Goal: Task Accomplishment & Management: Complete application form

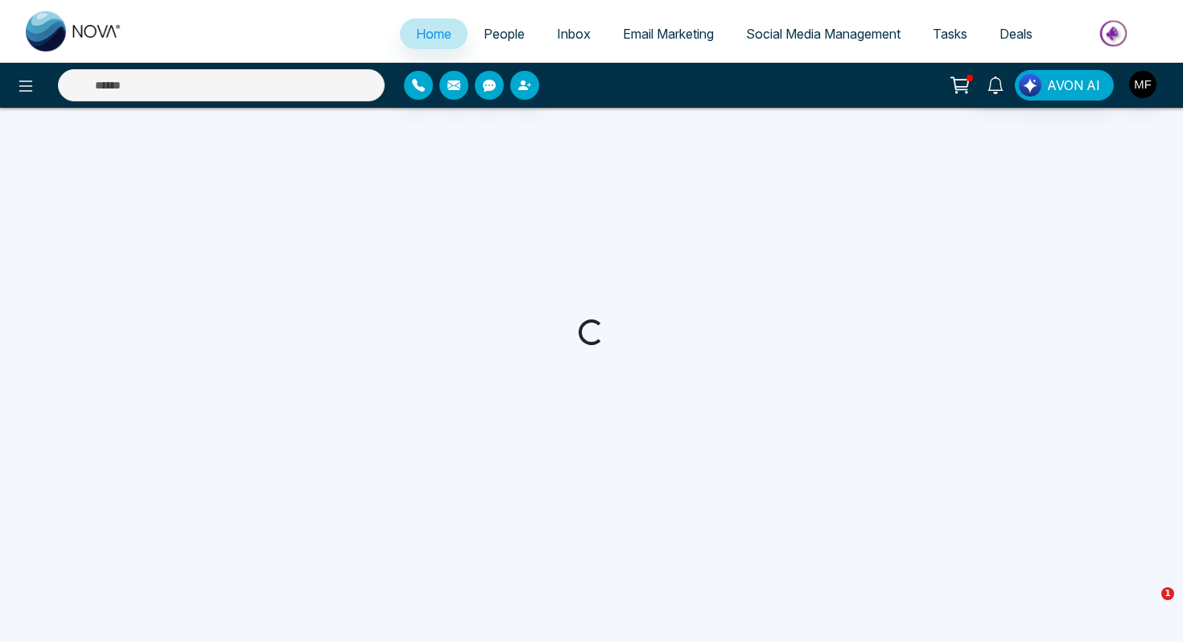
select select "*"
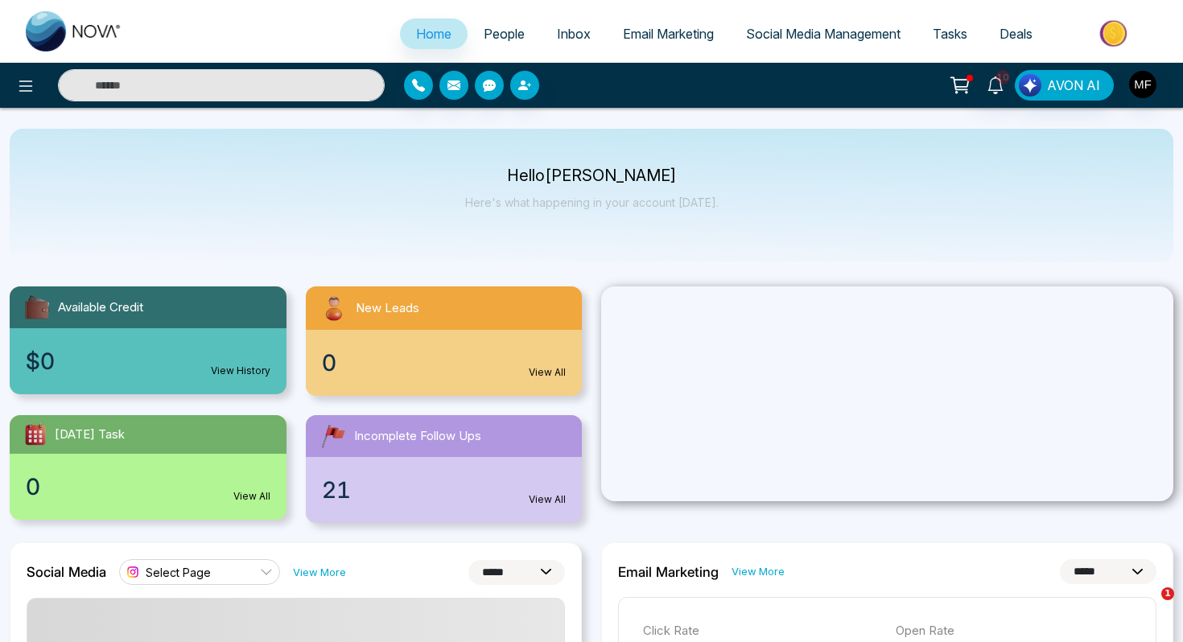
click at [492, 29] on span "People" at bounding box center [504, 34] width 41 height 16
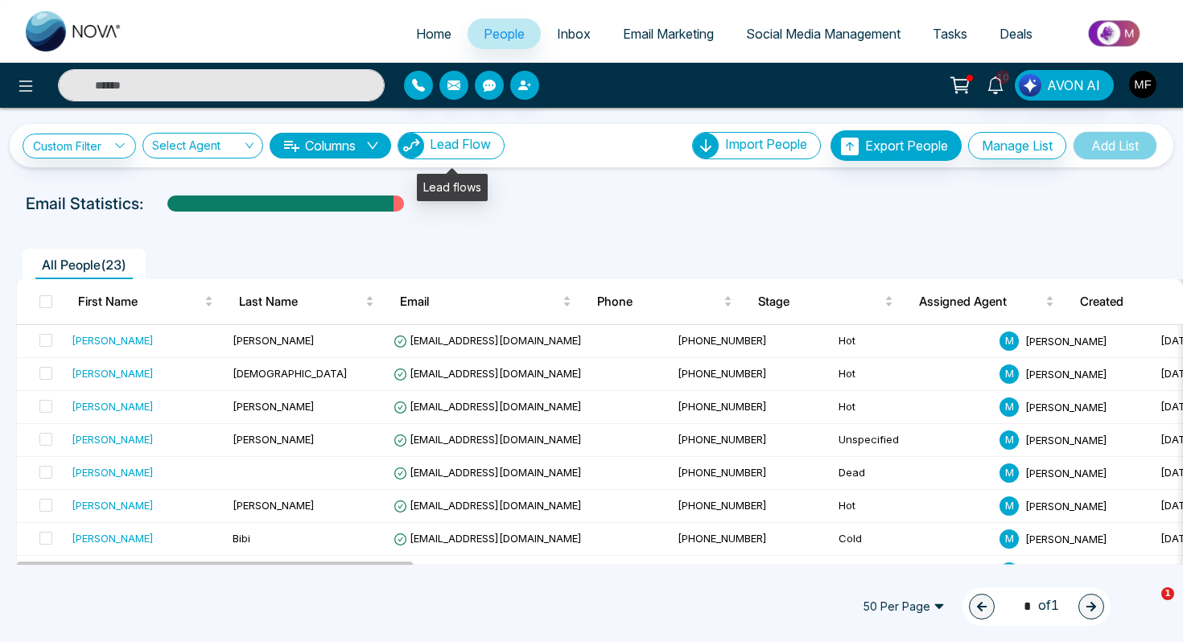
click at [451, 146] on span "Lead Flow" at bounding box center [460, 144] width 61 height 16
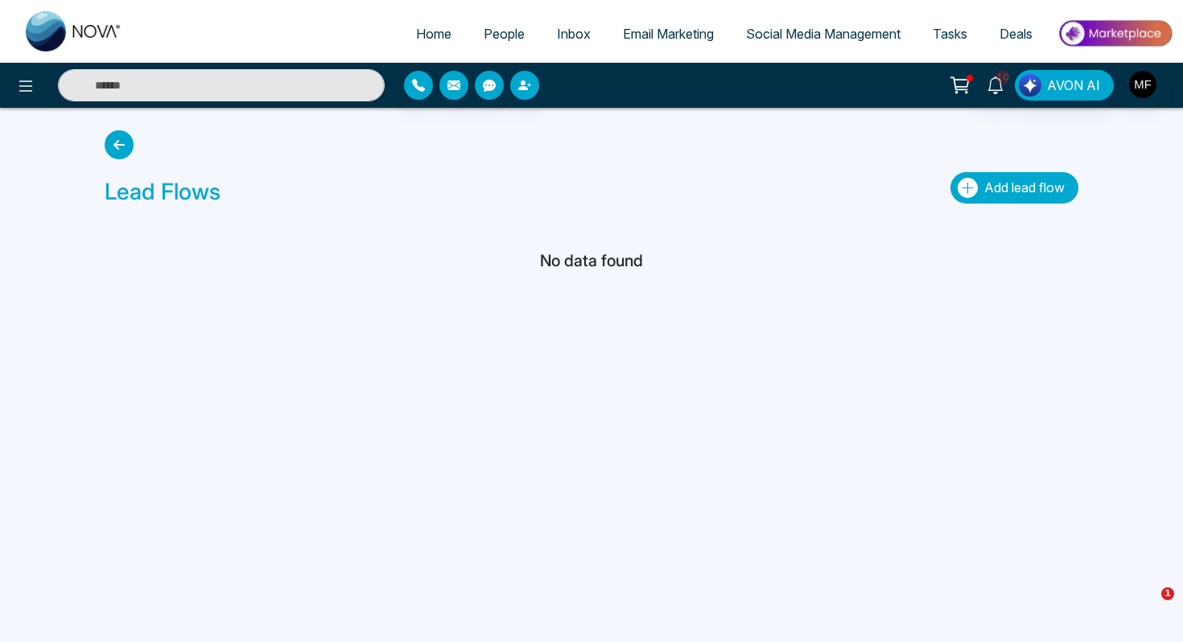
click at [970, 191] on icon "button" at bounding box center [967, 188] width 20 height 20
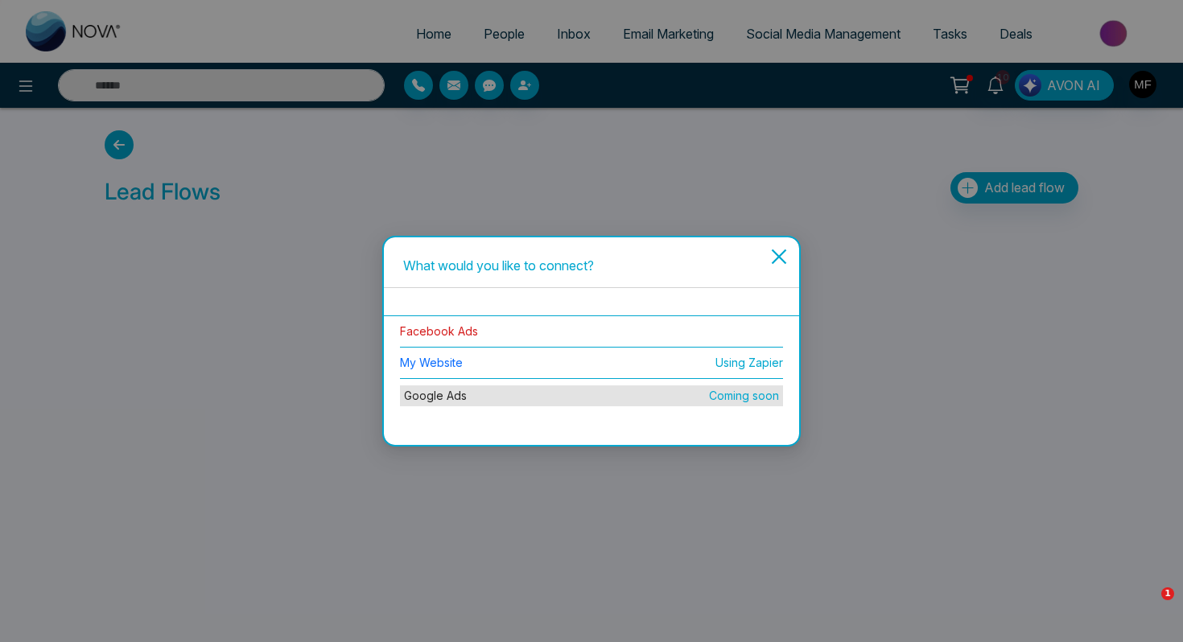
click at [432, 334] on link "Facebook Ads" at bounding box center [439, 331] width 78 height 14
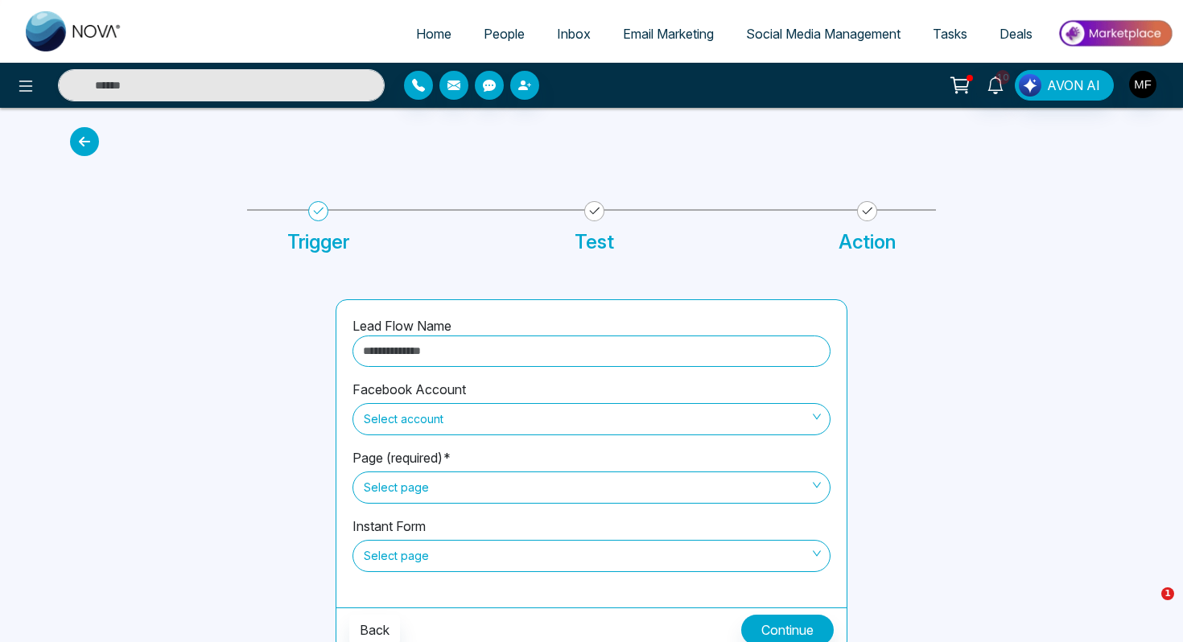
click at [429, 353] on input "text" at bounding box center [591, 351] width 478 height 31
type input "**********"
click at [517, 416] on span "Select account" at bounding box center [591, 418] width 455 height 27
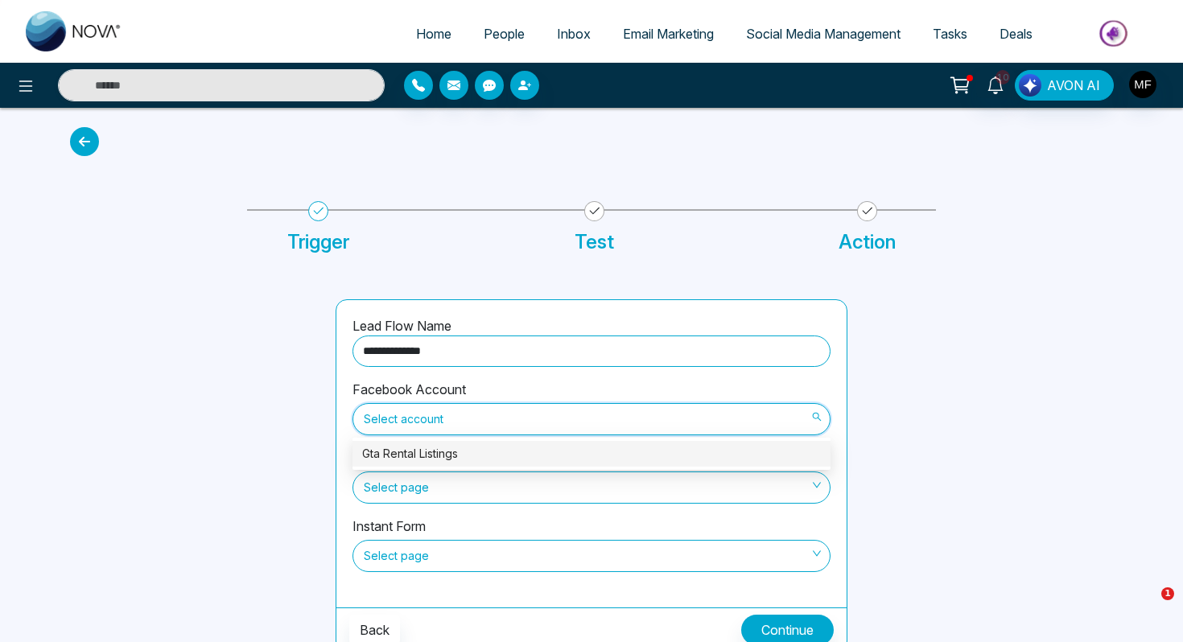
click at [467, 458] on div "Gta Rental Listings" at bounding box center [591, 454] width 459 height 18
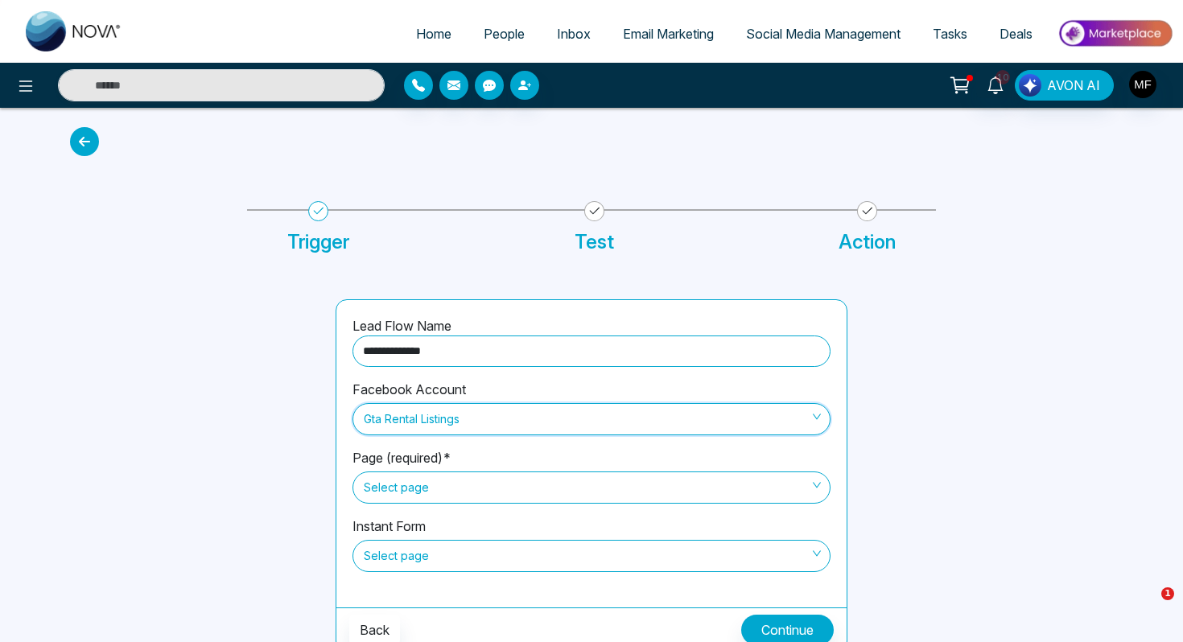
click at [463, 489] on span "Select page" at bounding box center [591, 487] width 455 height 27
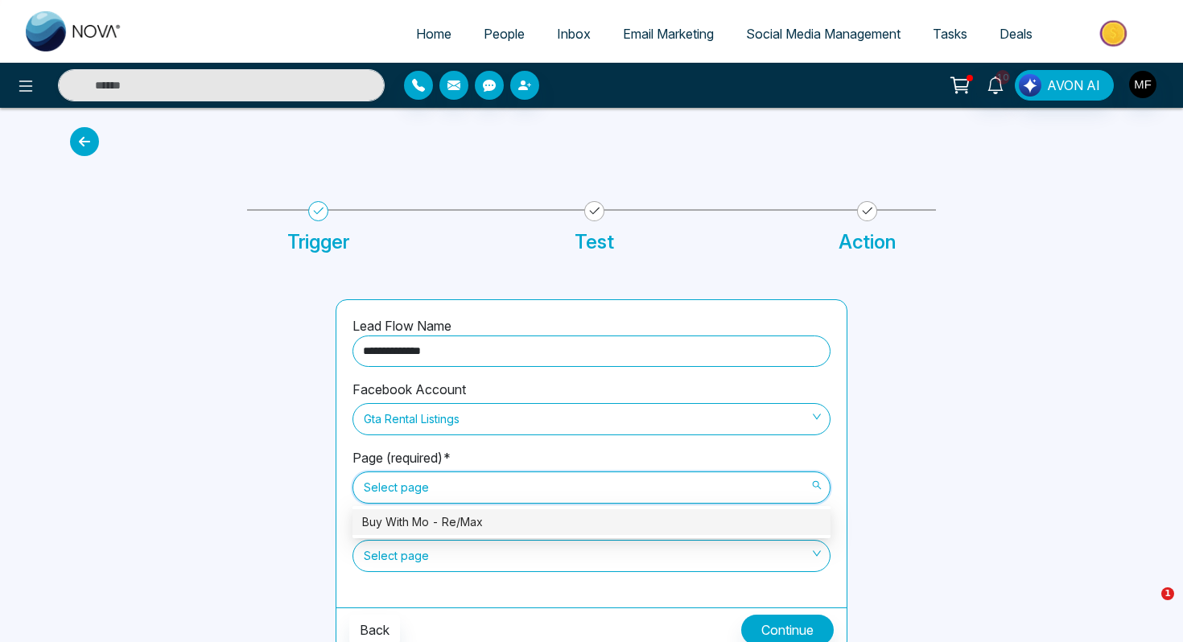
click at [459, 524] on div "Buy With Mo - Re/Max" at bounding box center [591, 522] width 459 height 18
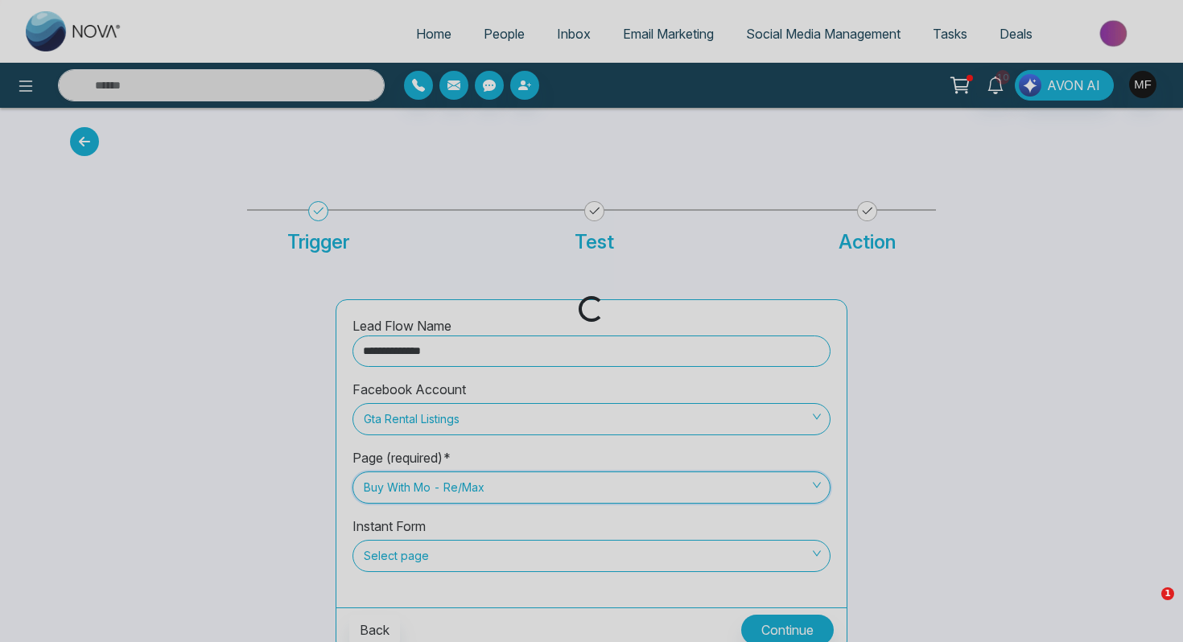
scroll to position [10, 0]
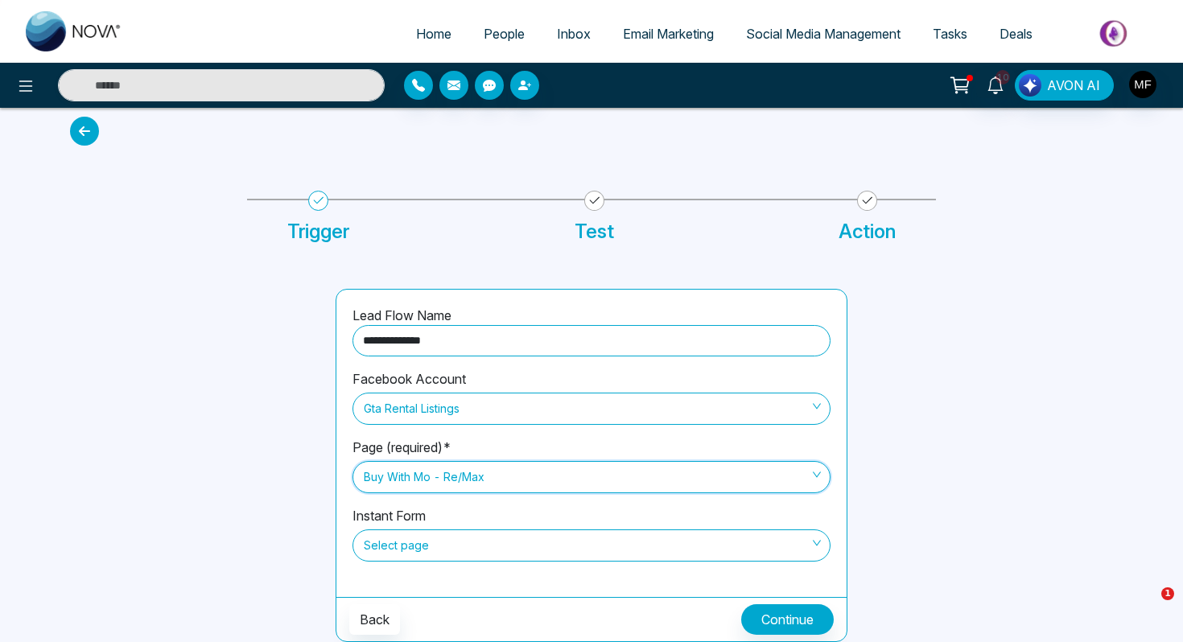
click at [461, 537] on span "Select page" at bounding box center [591, 545] width 455 height 27
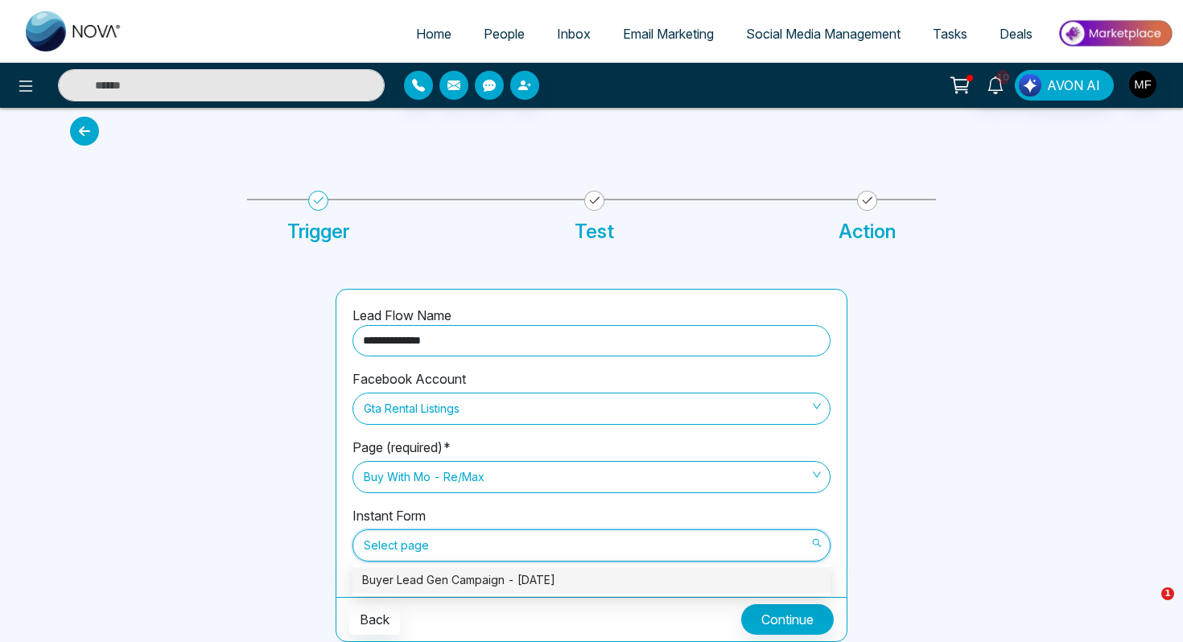
click at [467, 584] on div "Buyer Lead Gen Campaign - Sept.18" at bounding box center [591, 580] width 459 height 18
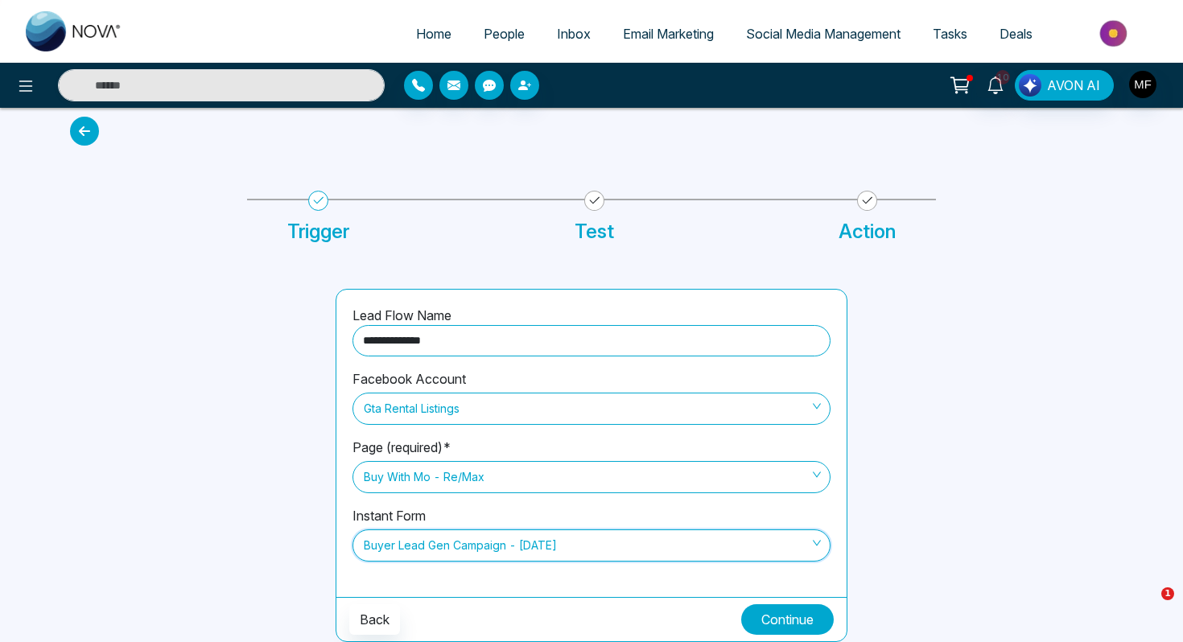
click at [765, 619] on button "Continue" at bounding box center [787, 619] width 93 height 31
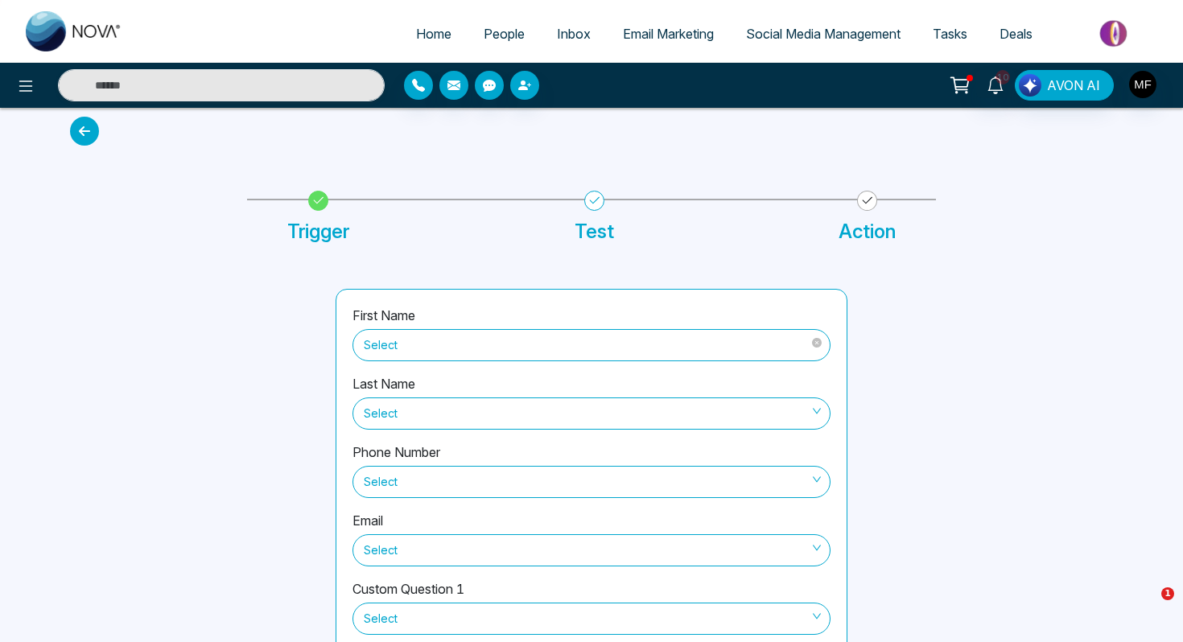
click at [544, 353] on span "Select" at bounding box center [591, 344] width 455 height 27
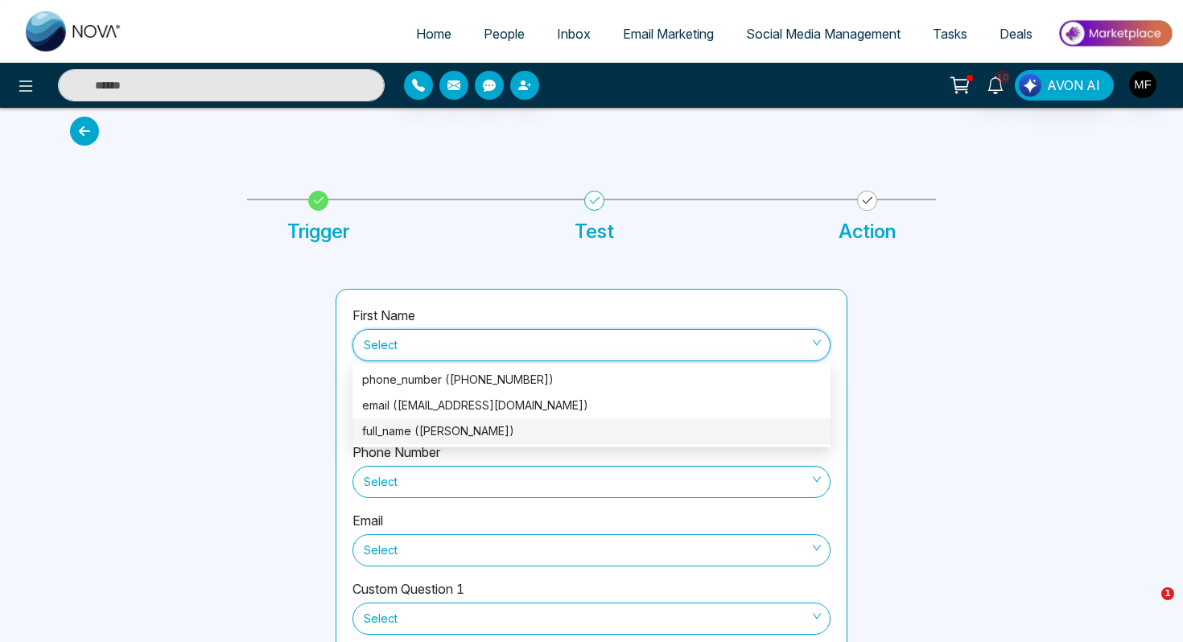
click at [480, 431] on div "full_name (Vijay Kumar Madur)" at bounding box center [591, 431] width 459 height 18
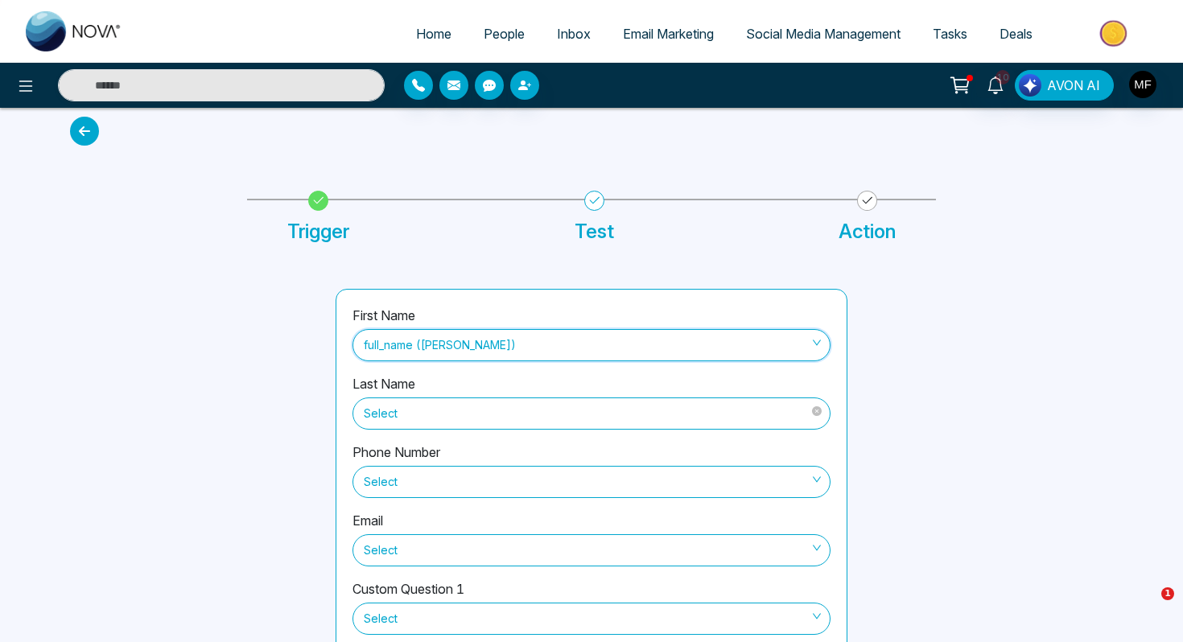
click at [509, 429] on div "Select" at bounding box center [591, 413] width 478 height 32
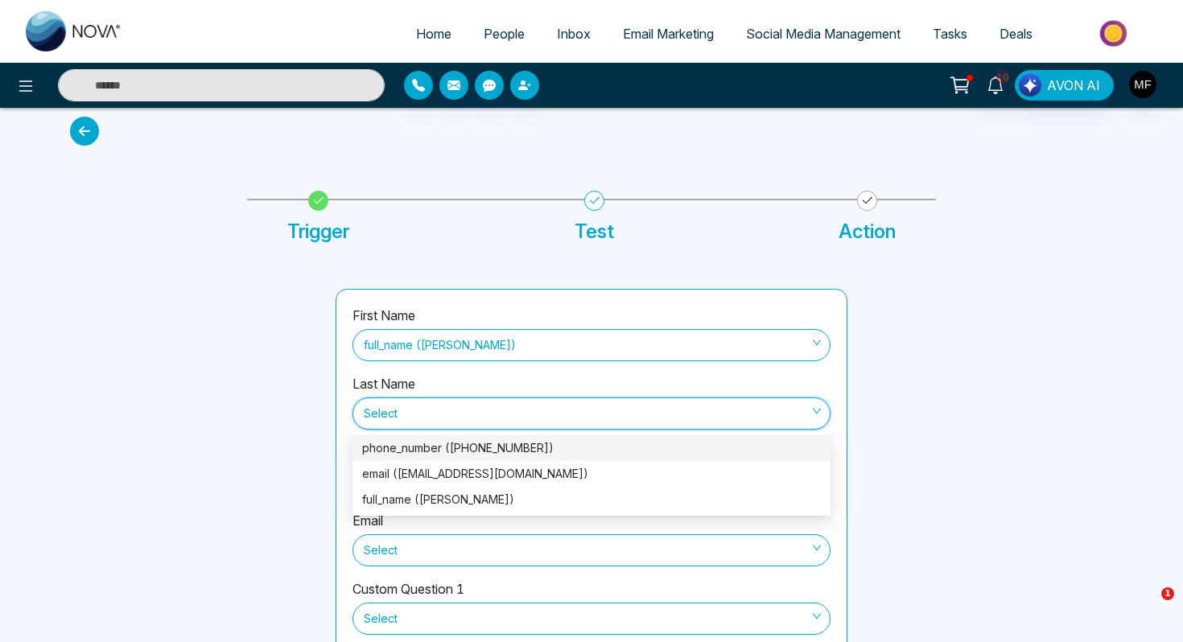
click at [508, 375] on div "Last Name Select" at bounding box center [591, 408] width 478 height 68
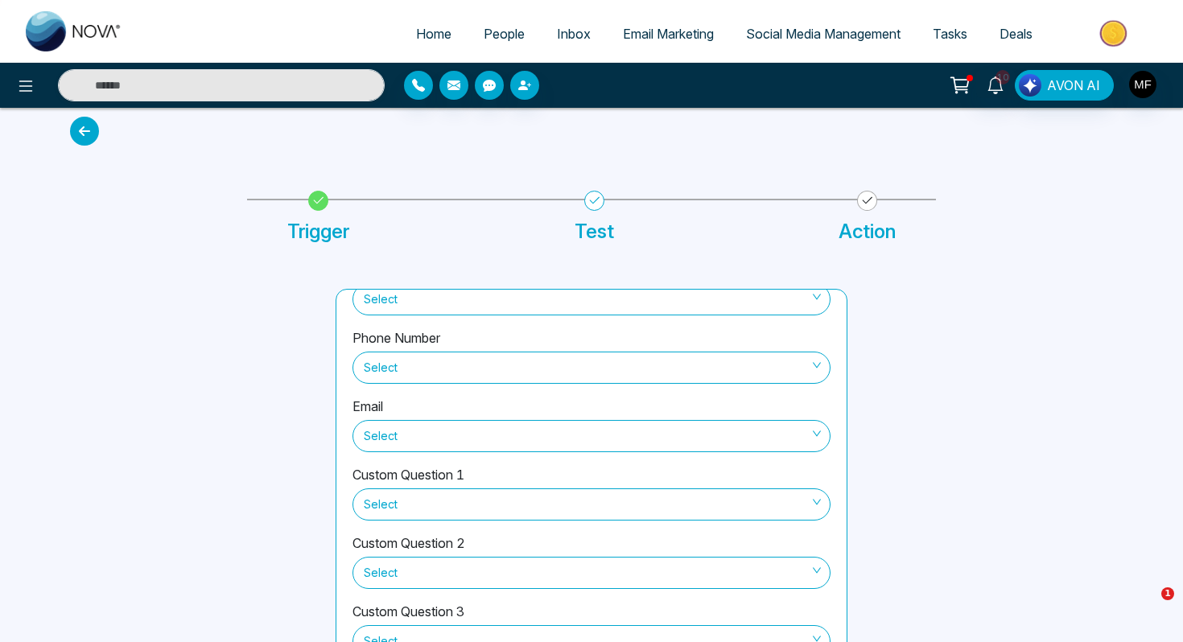
scroll to position [133, 0]
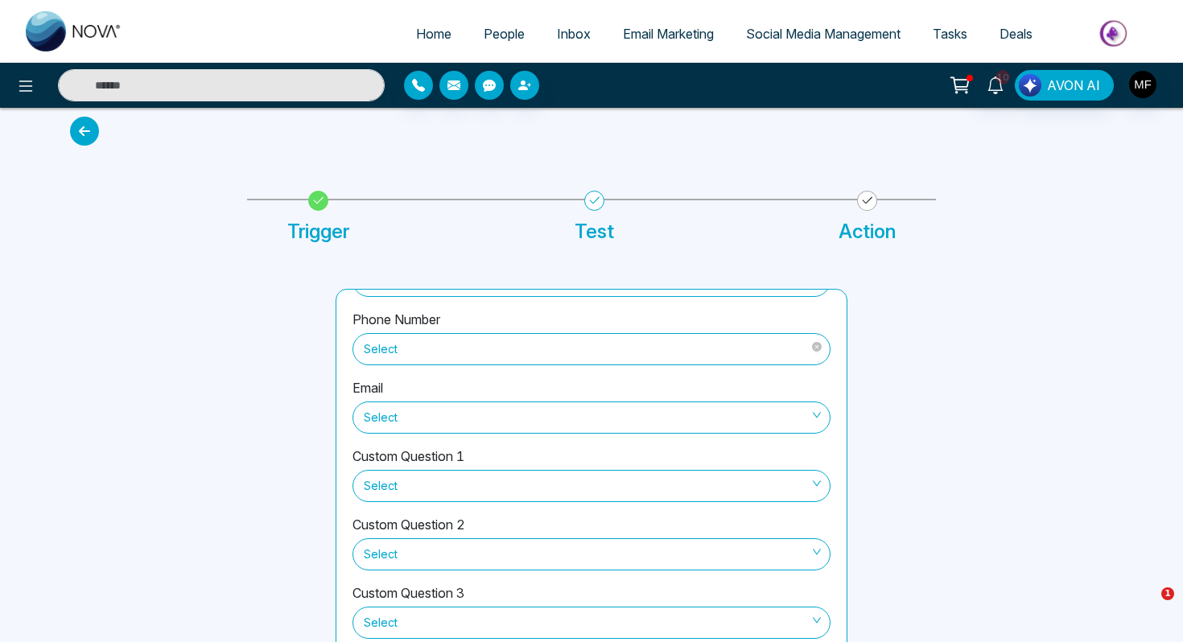
click at [502, 349] on span "Select" at bounding box center [591, 349] width 455 height 27
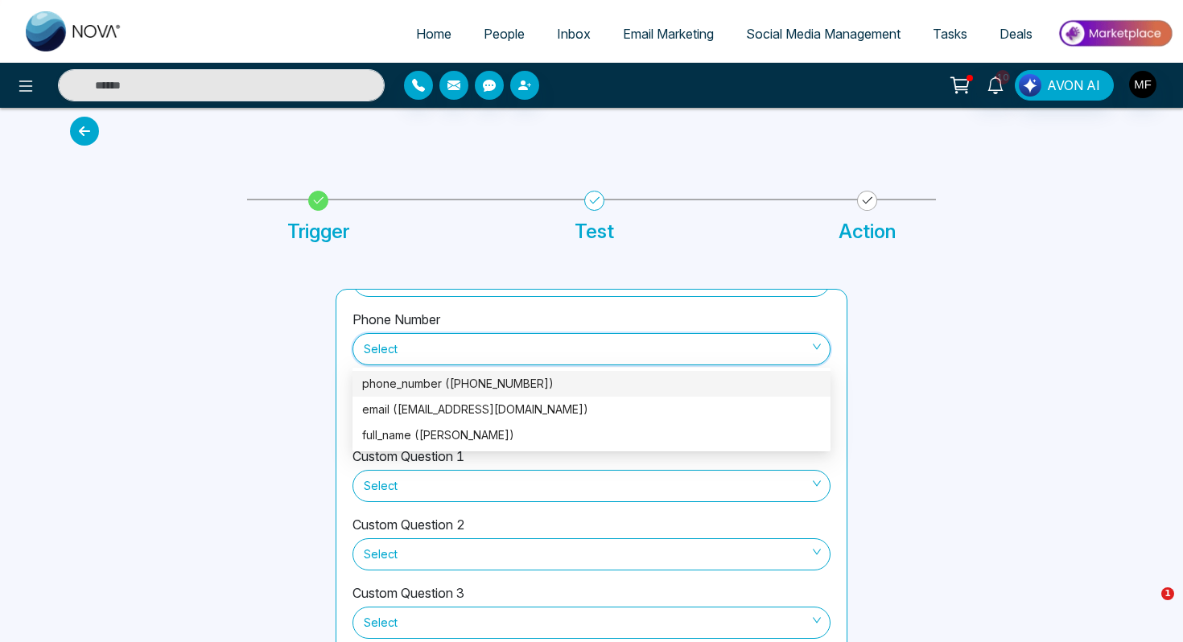
click at [473, 387] on div "phone_number (+14163129838)" at bounding box center [591, 384] width 459 height 18
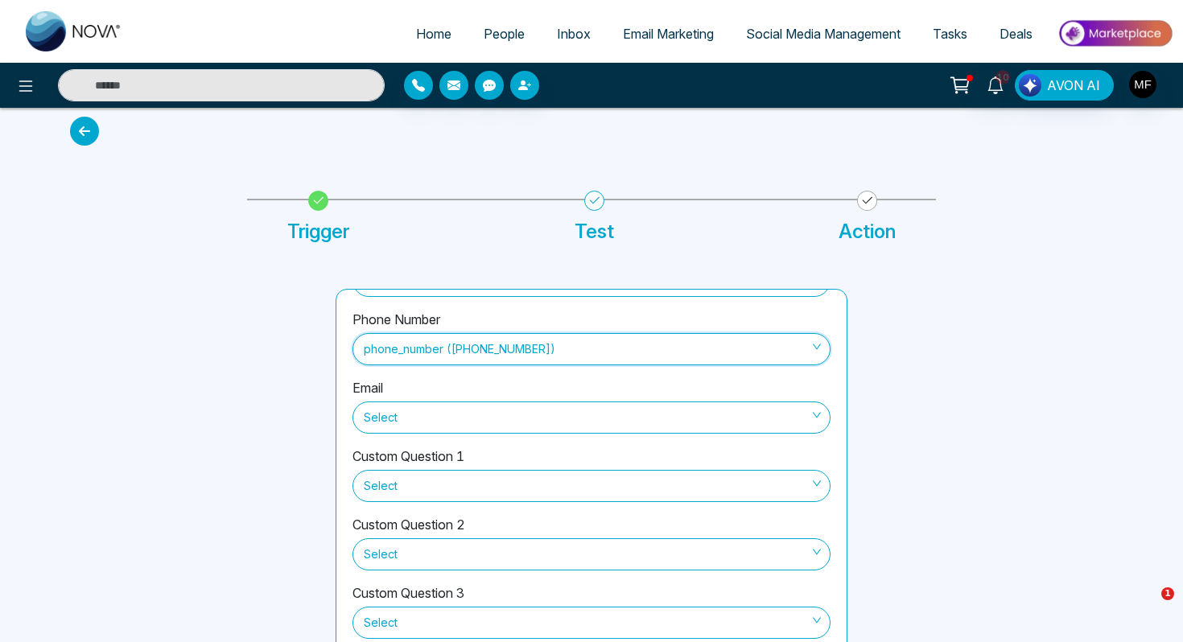
scroll to position [177, 0]
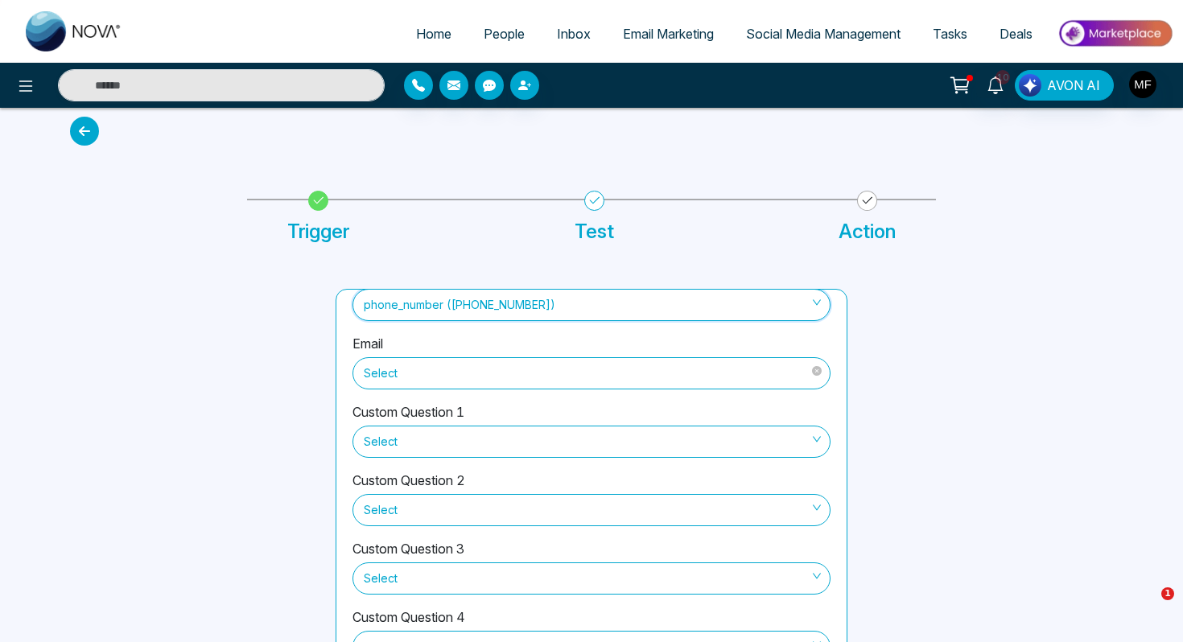
click at [476, 373] on span "Select" at bounding box center [591, 373] width 455 height 27
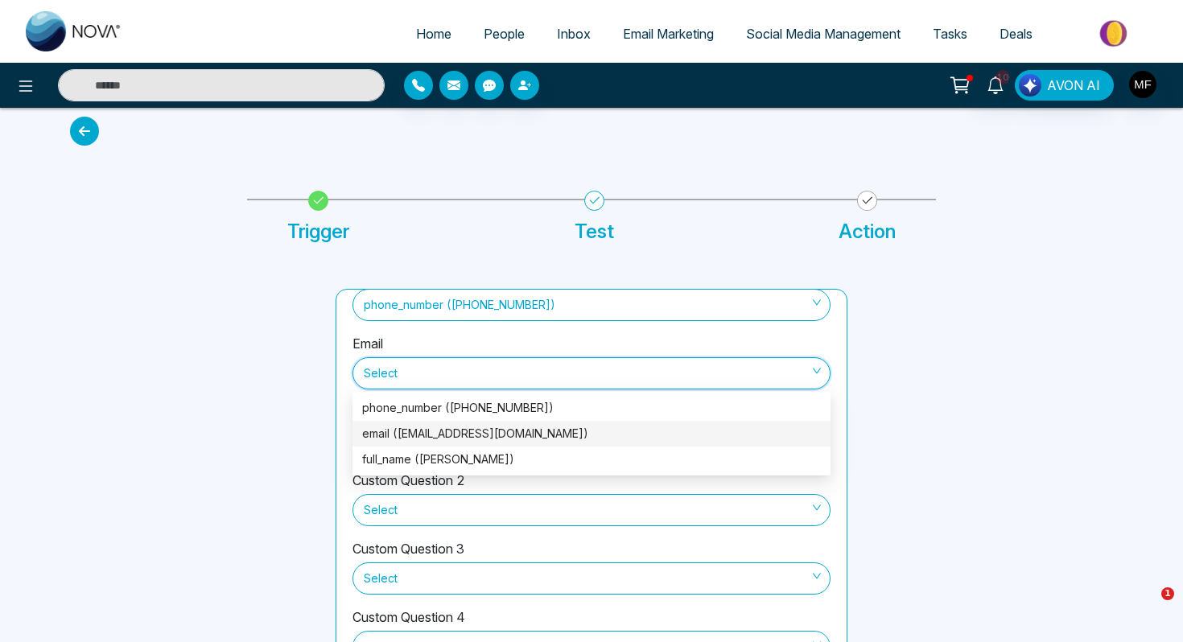
click at [471, 433] on div "email (vkmadur@yahoo.com)" at bounding box center [591, 434] width 459 height 18
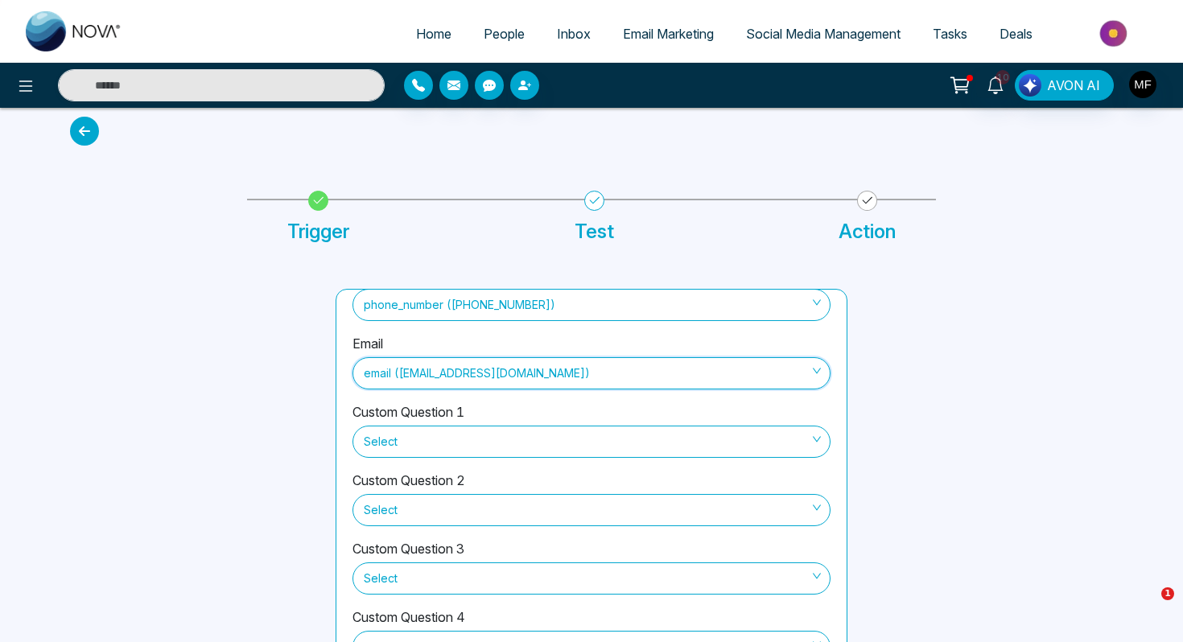
scroll to position [105, 0]
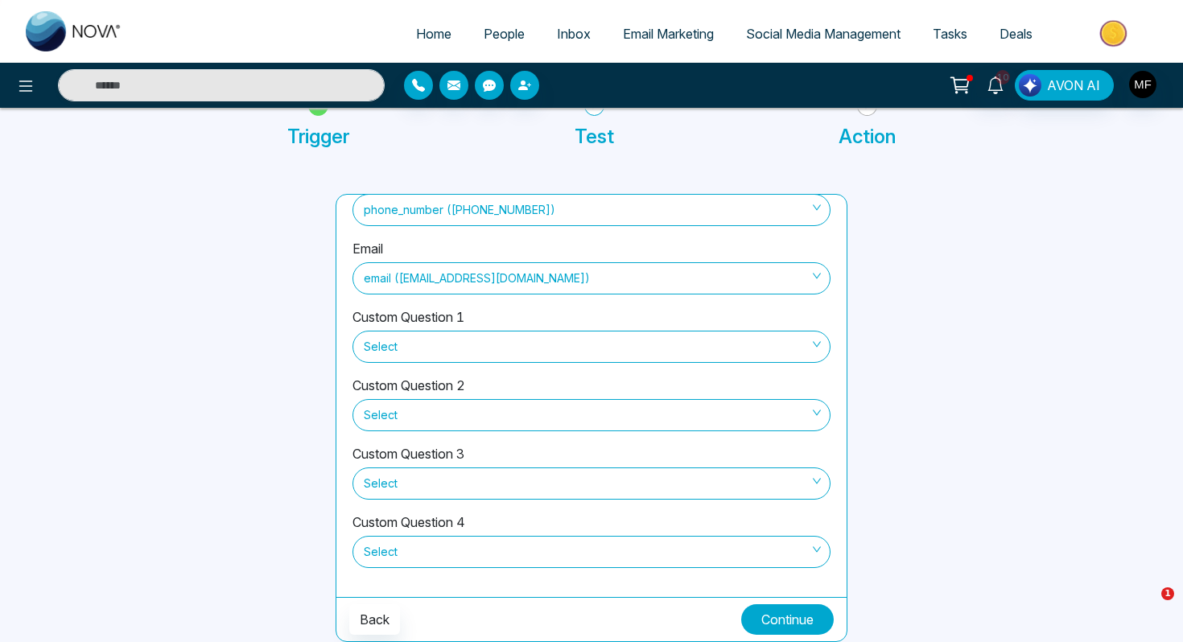
click at [774, 633] on button "Continue" at bounding box center [787, 619] width 93 height 31
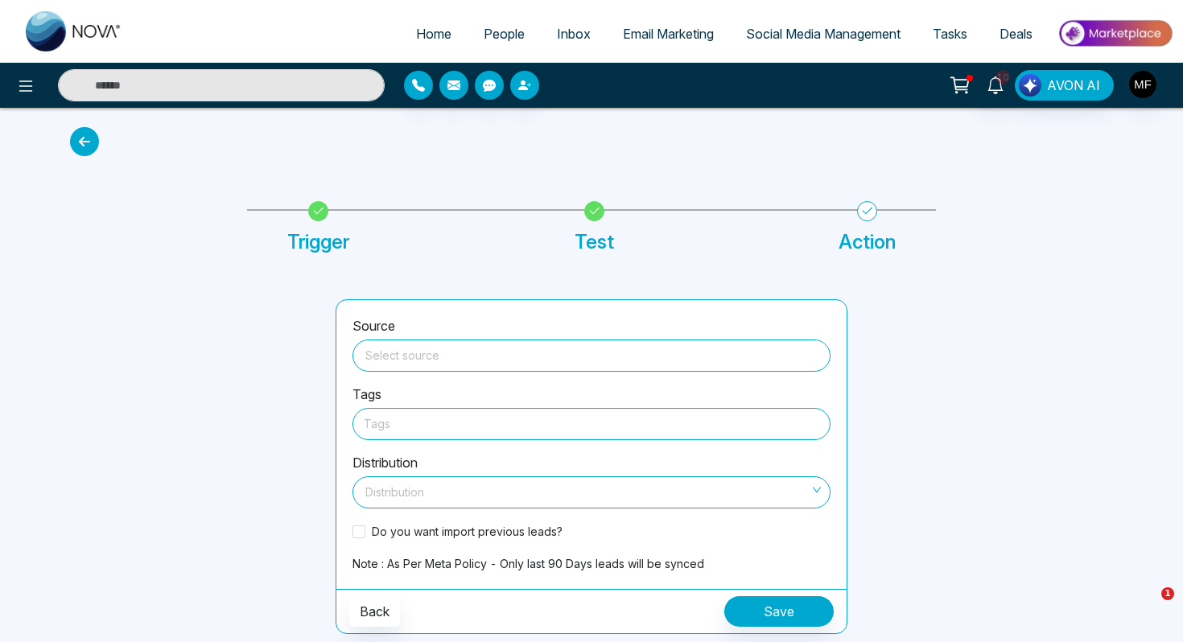
click at [599, 352] on input "search" at bounding box center [591, 352] width 459 height 24
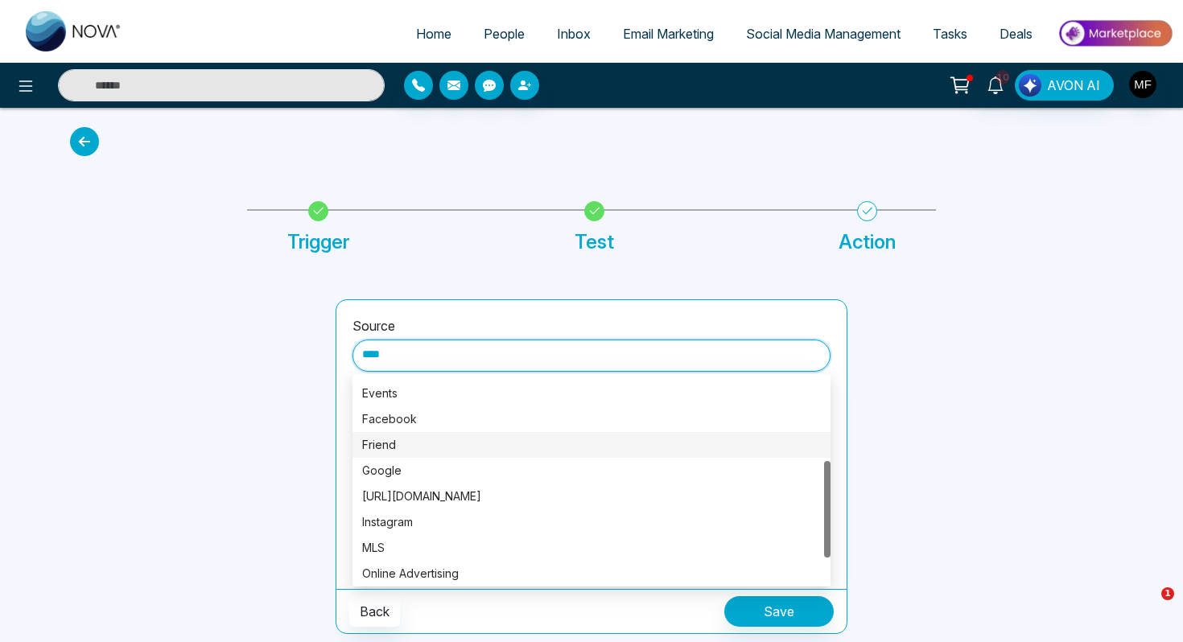
scroll to position [169, 0]
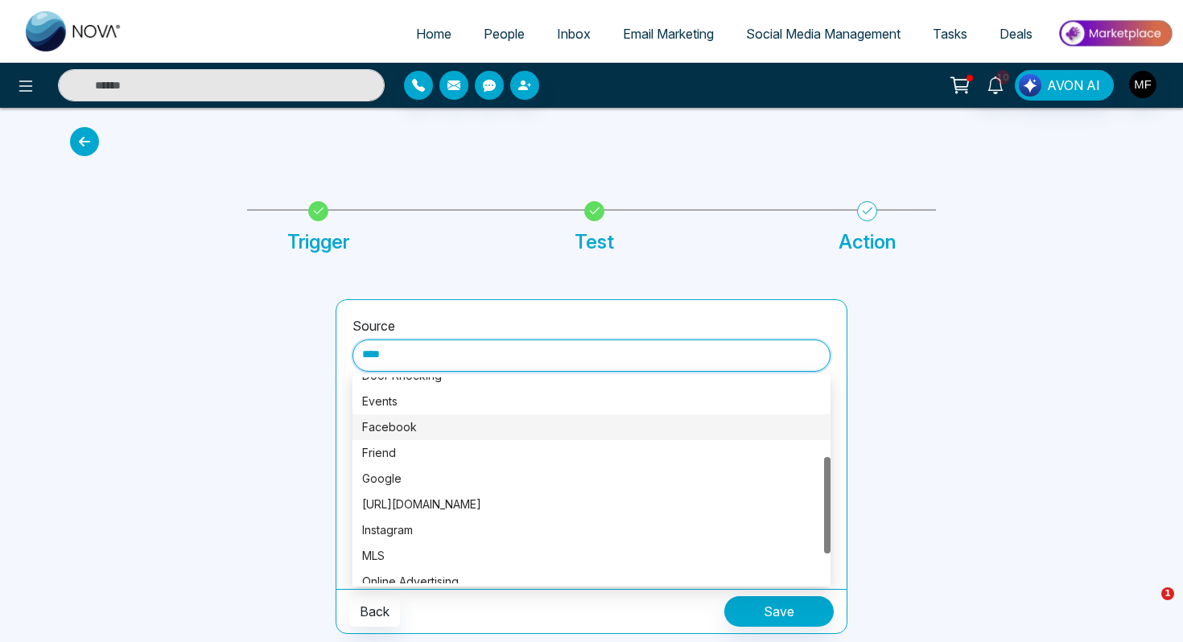
click at [423, 432] on div "Facebook" at bounding box center [591, 427] width 459 height 18
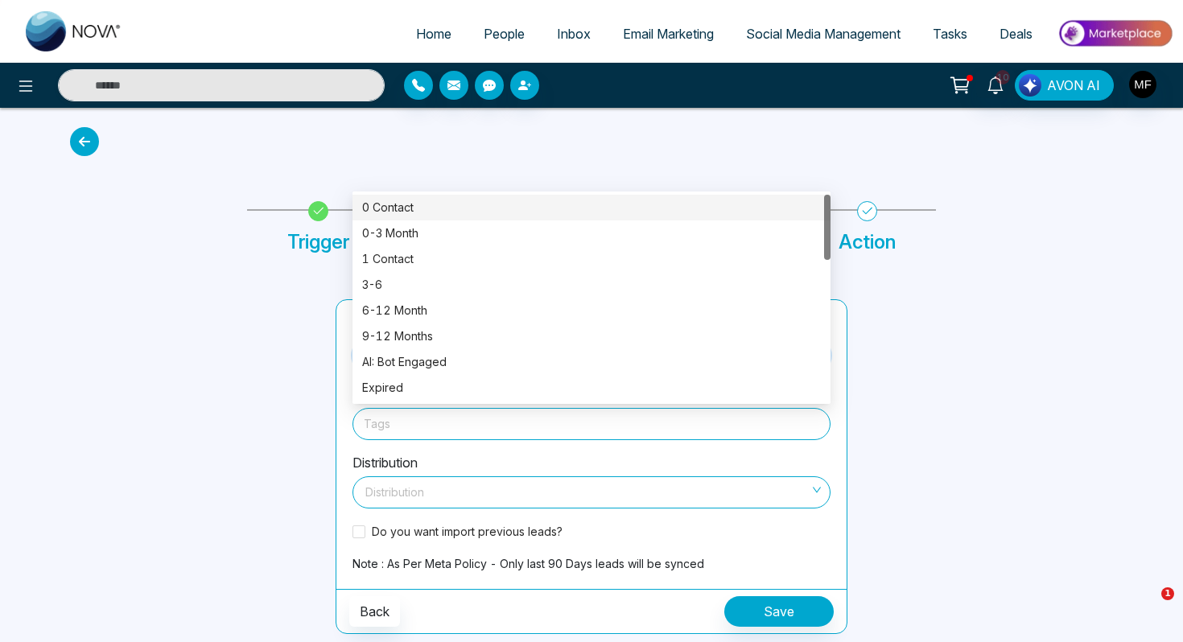
click at [433, 414] on div at bounding box center [591, 424] width 455 height 20
type input "********"
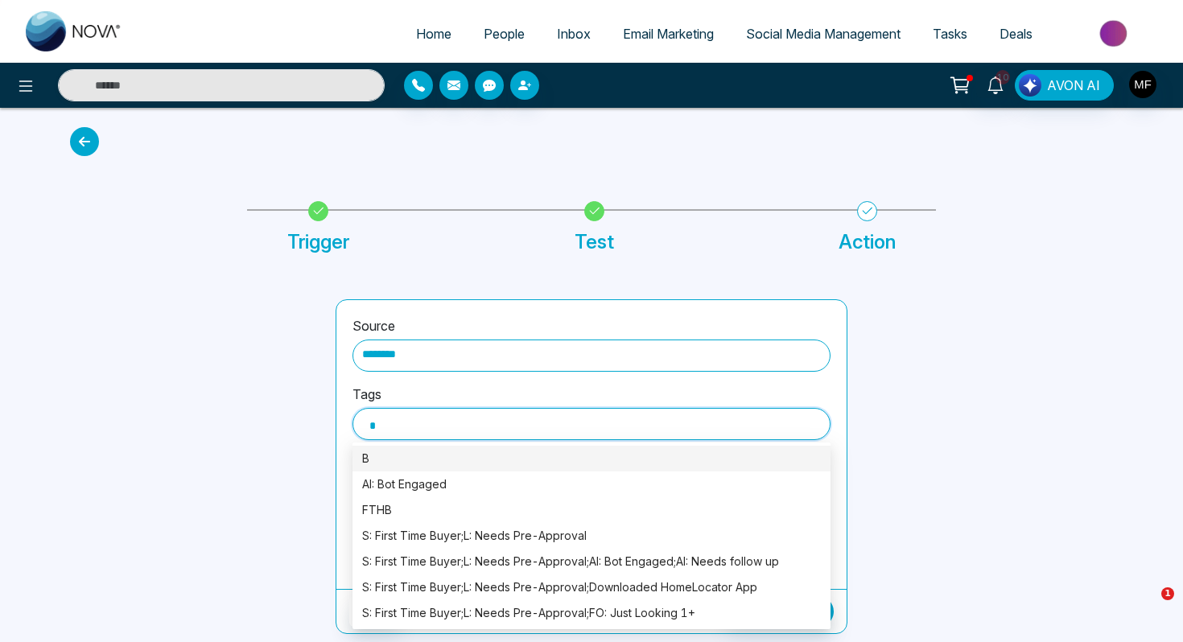
scroll to position [0, 0]
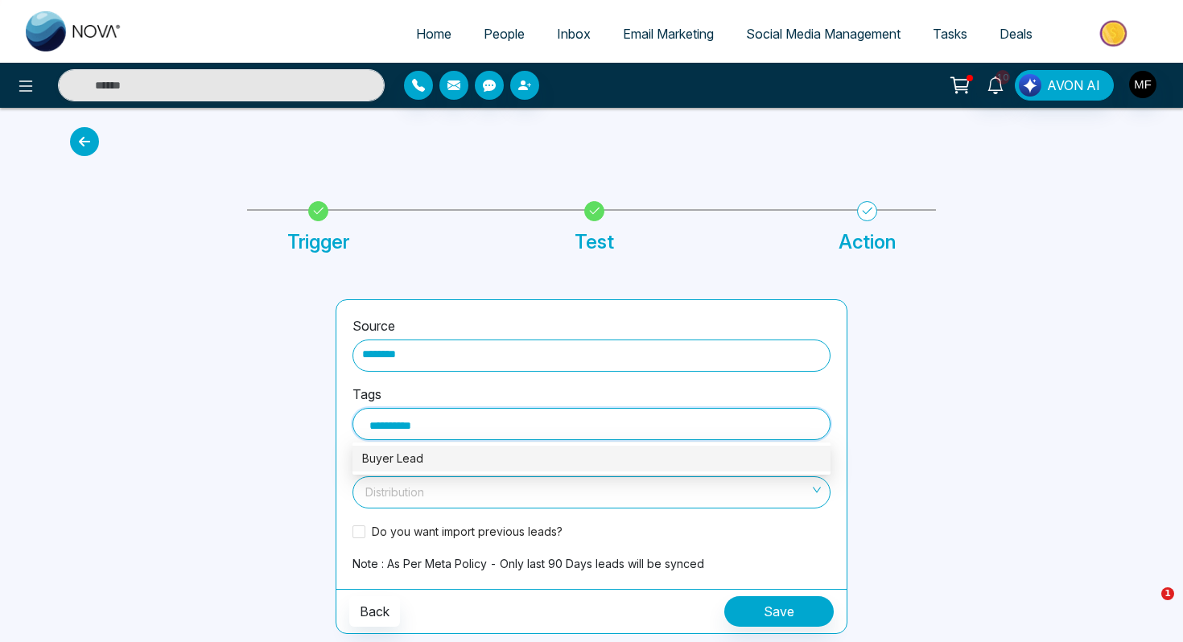
type input "**********"
click at [371, 466] on div "Buyer Leads" at bounding box center [591, 459] width 459 height 18
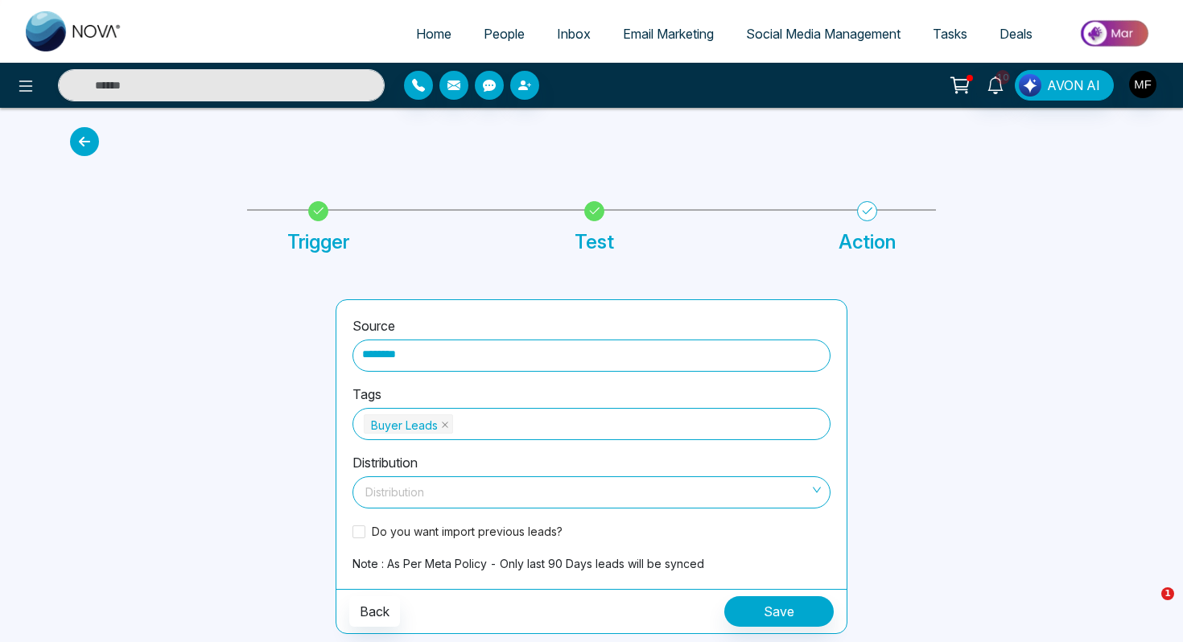
click at [325, 474] on div at bounding box center [193, 466] width 266 height 335
click at [422, 490] on input "search" at bounding box center [585, 489] width 447 height 24
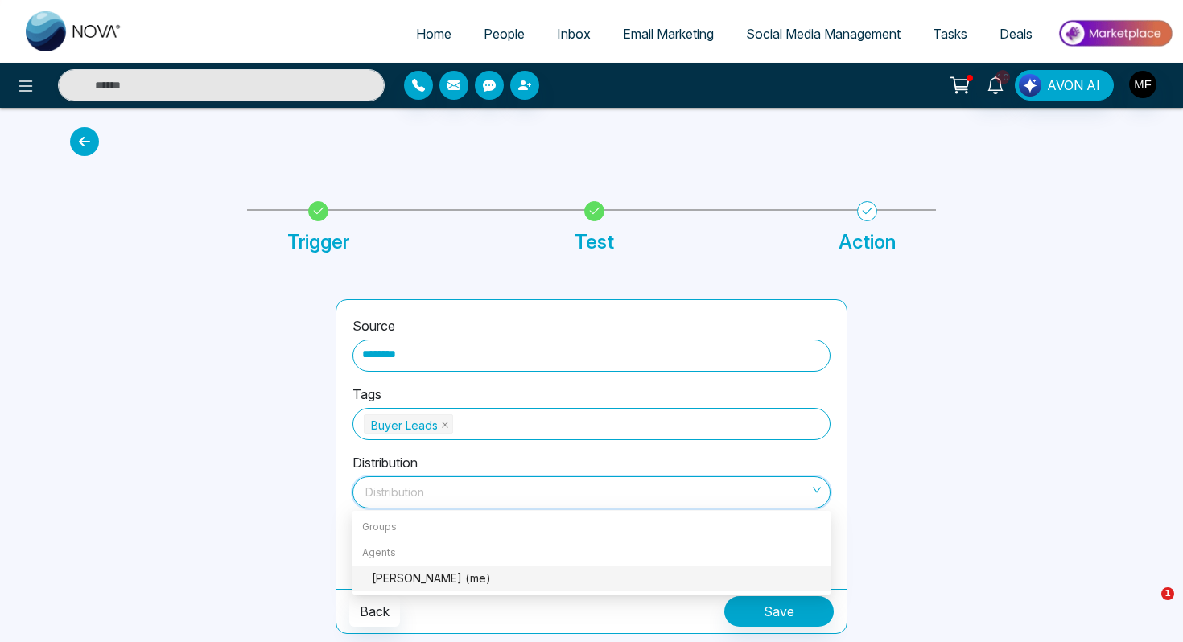
click at [427, 574] on div "Marwen Ferchichi (me)" at bounding box center [596, 579] width 449 height 18
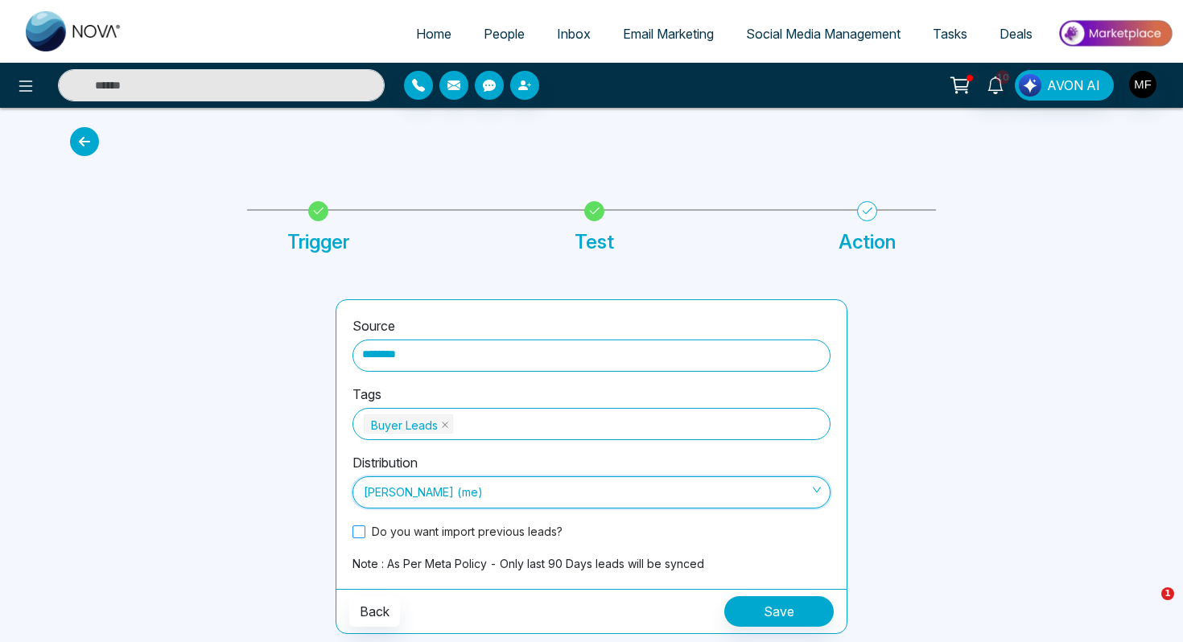
click at [356, 532] on span at bounding box center [358, 531] width 13 height 13
click at [779, 615] on button "Save" at bounding box center [778, 611] width 109 height 31
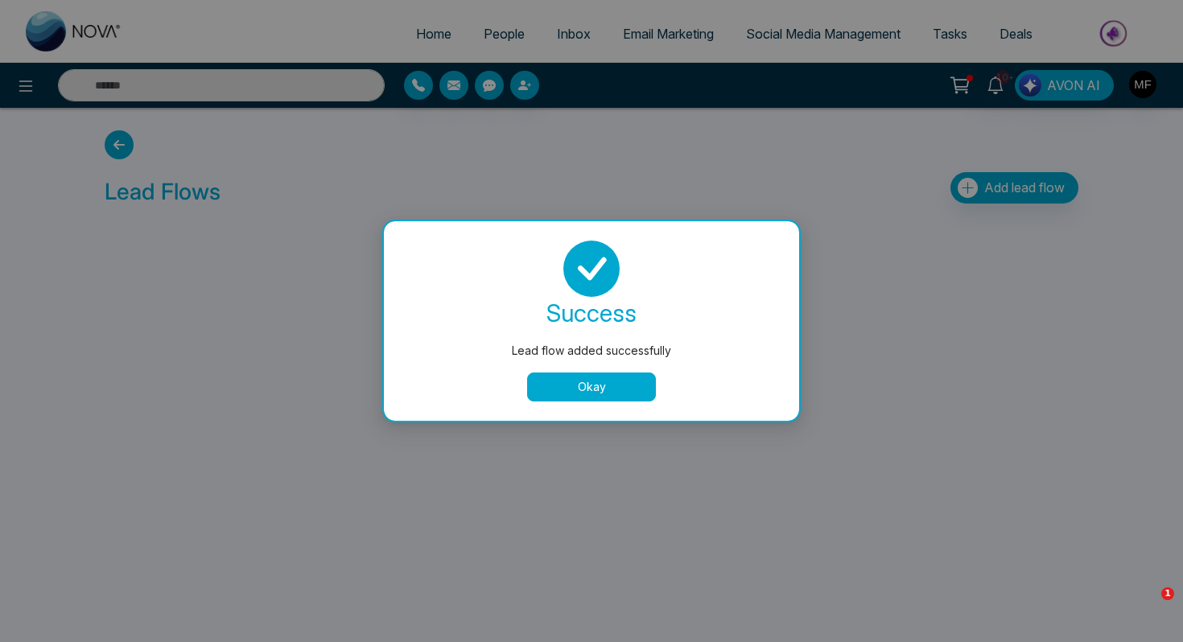
click at [634, 393] on button "Okay" at bounding box center [591, 387] width 129 height 29
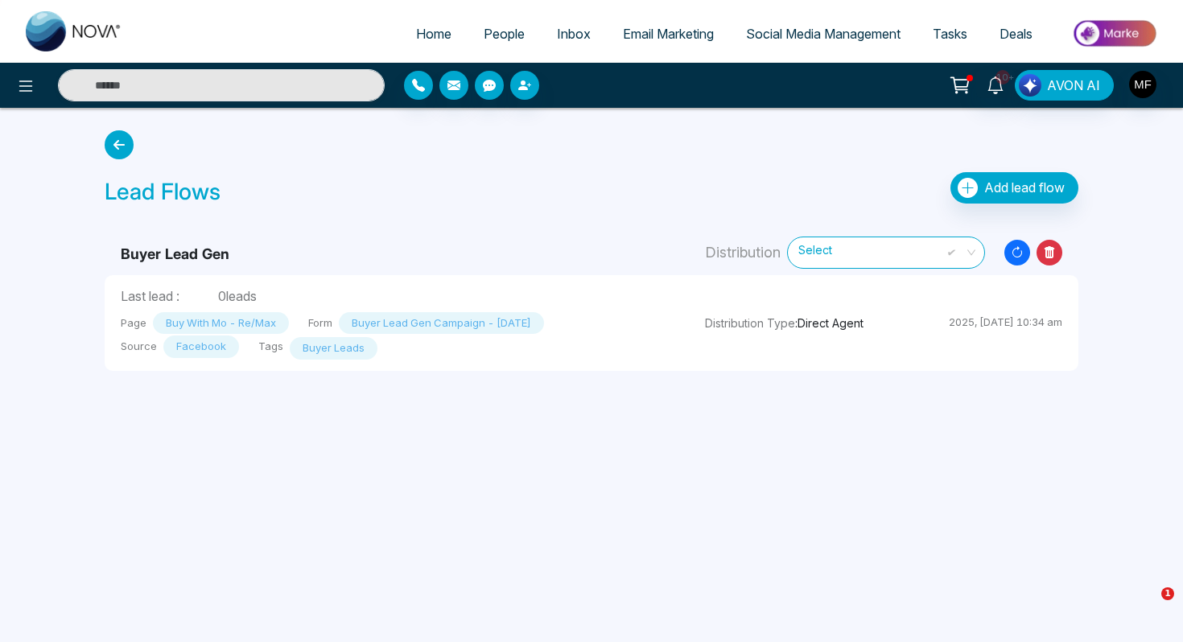
click at [1019, 248] on icon "Resync Leads" at bounding box center [1017, 253] width 26 height 26
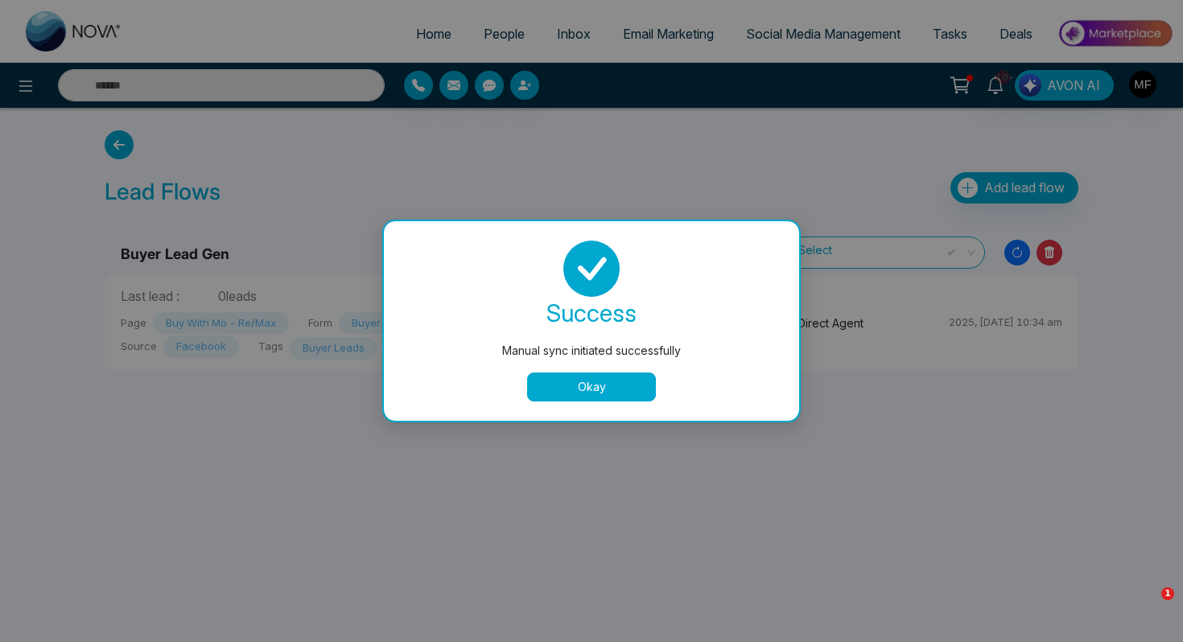
click at [578, 384] on button "Okay" at bounding box center [591, 387] width 129 height 29
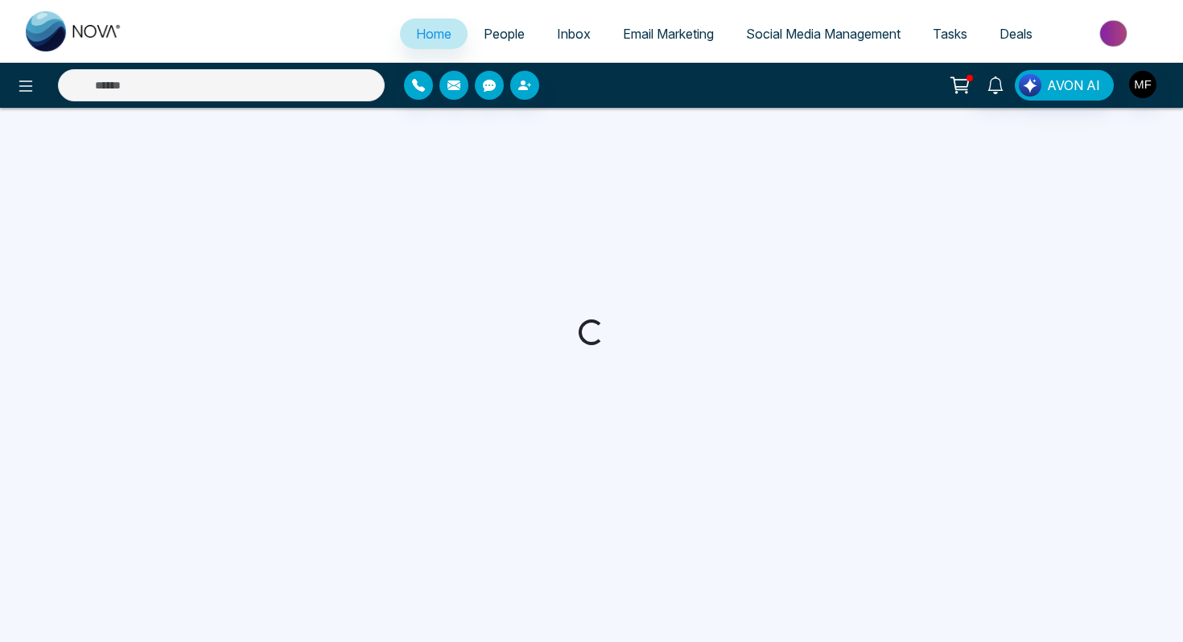
select select "*"
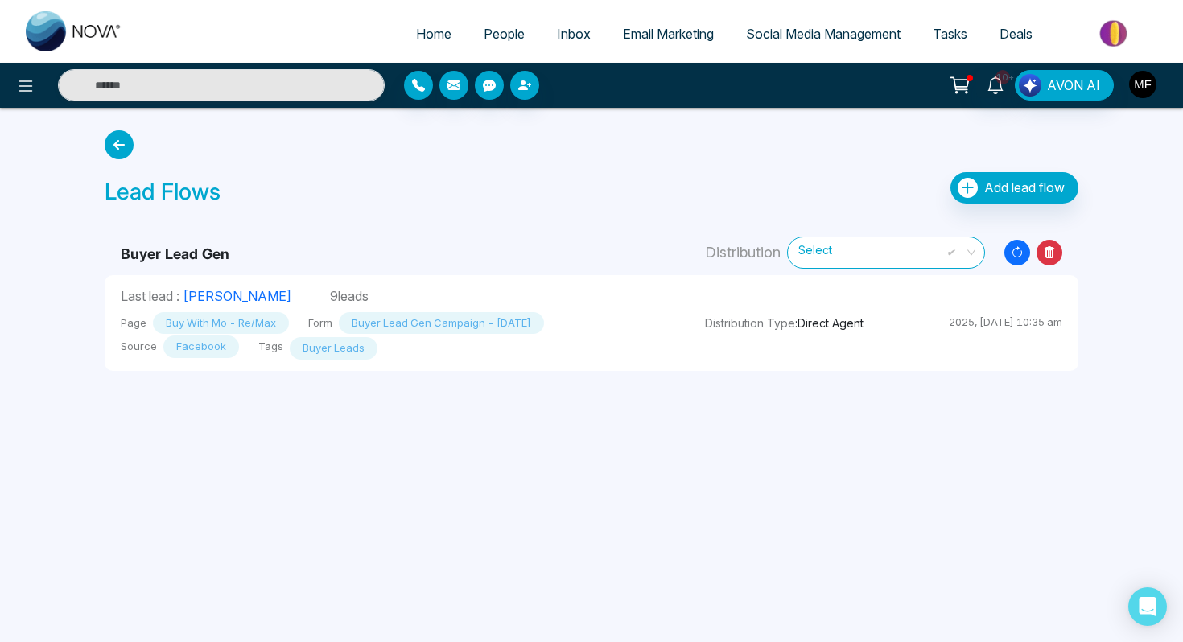
click at [1145, 93] on img "button" at bounding box center [1142, 84] width 27 height 27
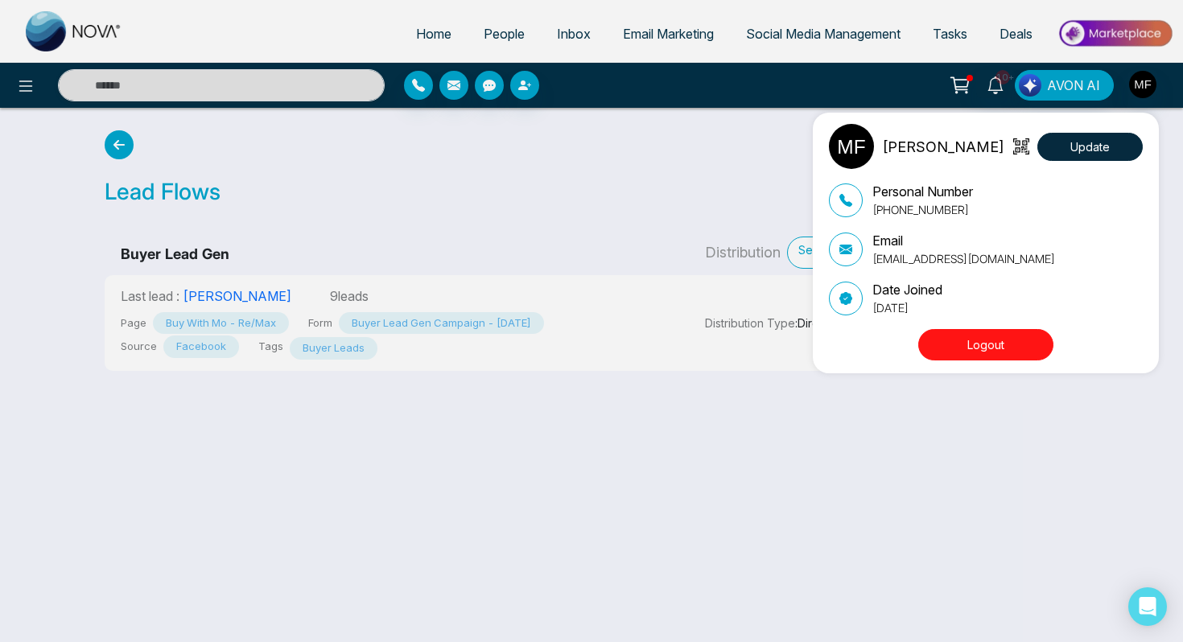
click at [981, 341] on button "Logout" at bounding box center [985, 344] width 135 height 31
